Goal: Task Accomplishment & Management: Manage account settings

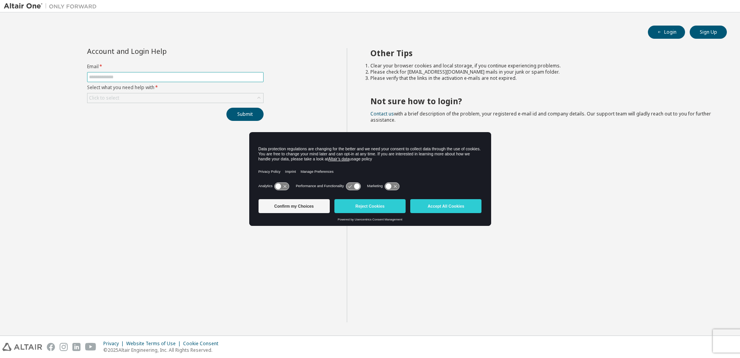
click at [114, 77] on input "text" at bounding box center [175, 77] width 173 height 6
type input "**********"
click at [470, 204] on button "Accept All Cookies" at bounding box center [445, 206] width 71 height 14
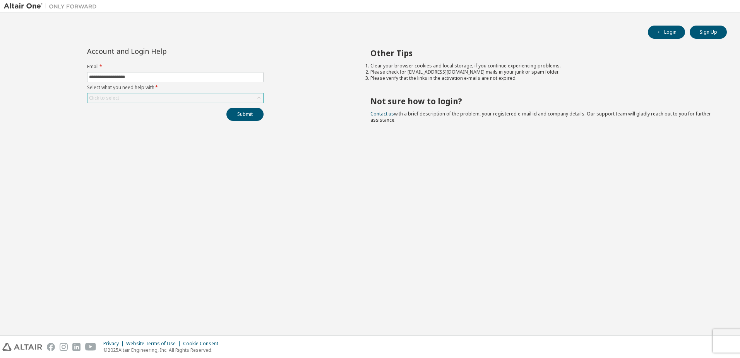
click at [159, 99] on div "Click to select" at bounding box center [176, 97] width 176 height 9
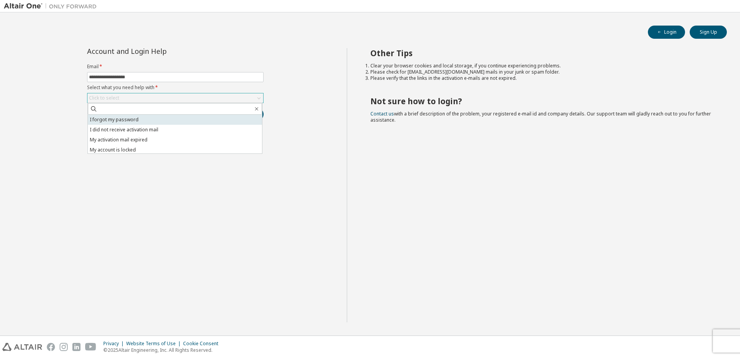
click at [134, 117] on li "I forgot my password" at bounding box center [175, 120] width 174 height 10
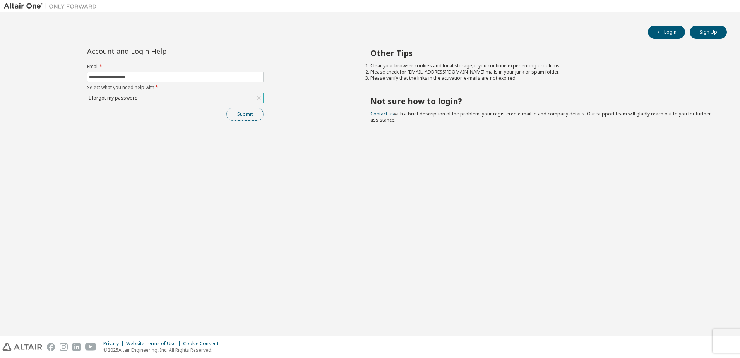
click at [257, 117] on button "Submit" at bounding box center [245, 114] width 37 height 13
